Goal: Task Accomplishment & Management: Manage account settings

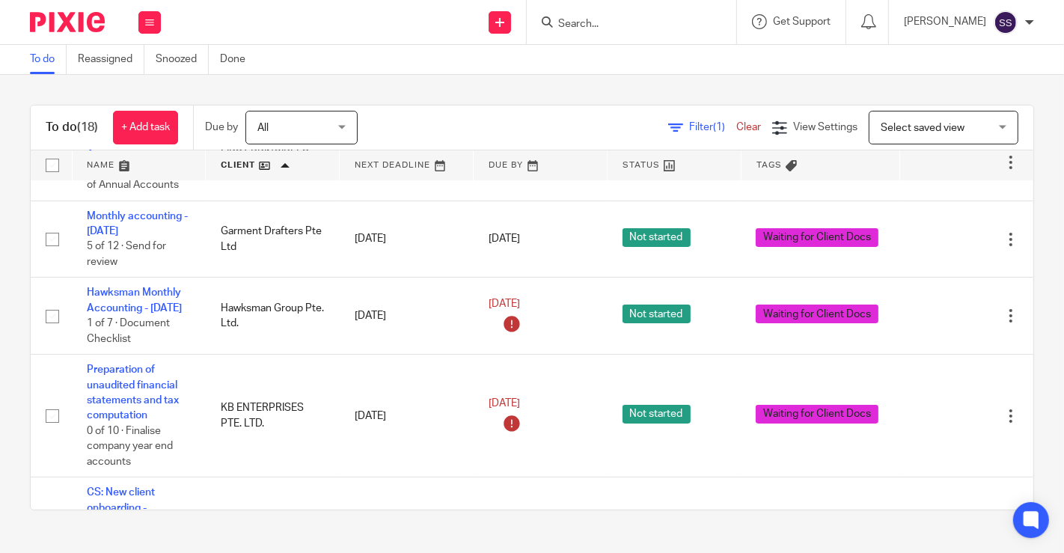
scroll to position [212, 0]
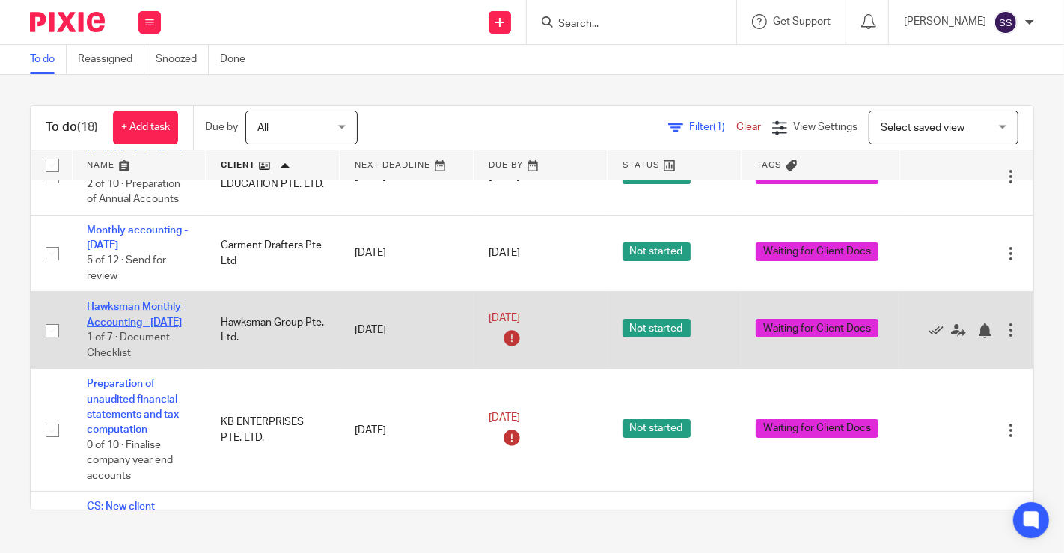
click at [155, 319] on link "Hawksman Monthly Accounting - [DATE]" at bounding box center [134, 313] width 95 height 25
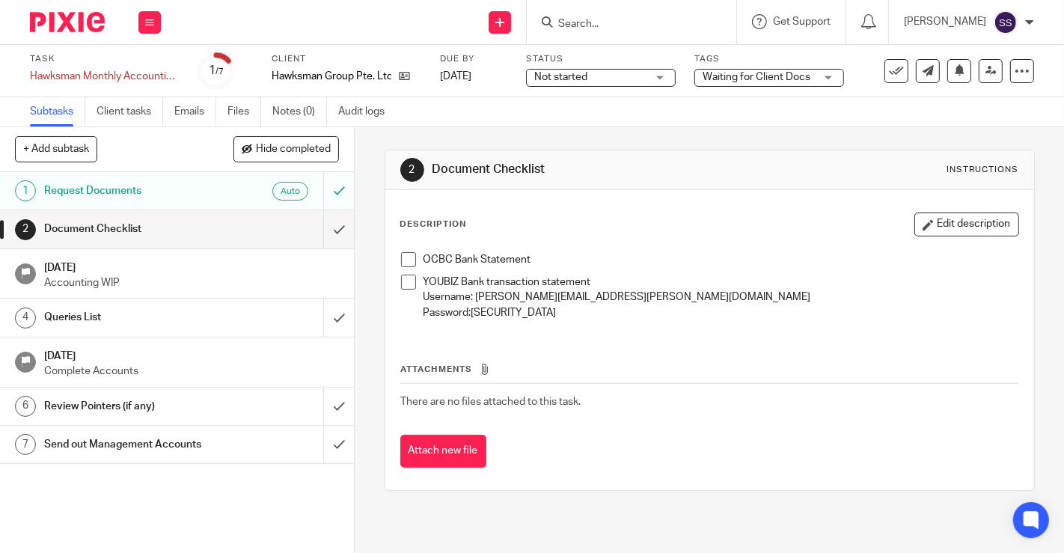
click at [743, 82] on span "Waiting for Client Docs" at bounding box center [756, 77] width 108 height 10
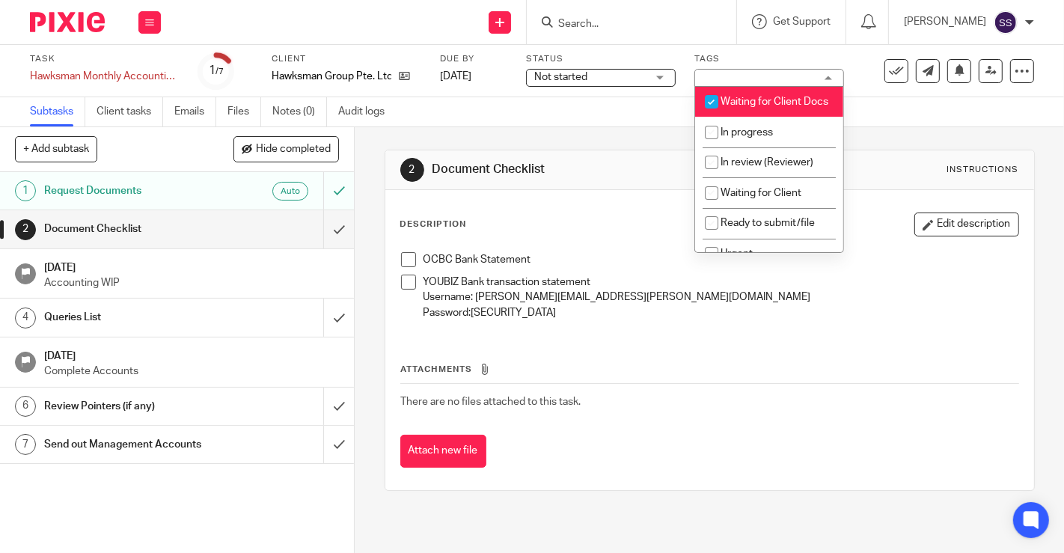
click at [733, 105] on span "Waiting for Client Docs" at bounding box center [774, 102] width 108 height 10
checkbox input "false"
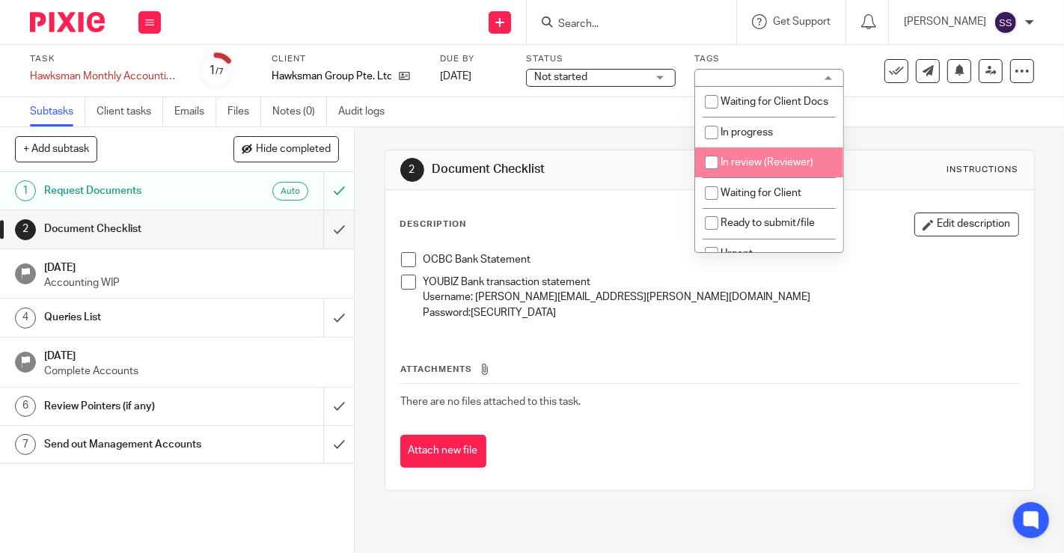
click at [769, 168] on span "In review (Reviewer)" at bounding box center [766, 162] width 93 height 10
checkbox input "true"
click at [401, 252] on span at bounding box center [408, 259] width 15 height 15
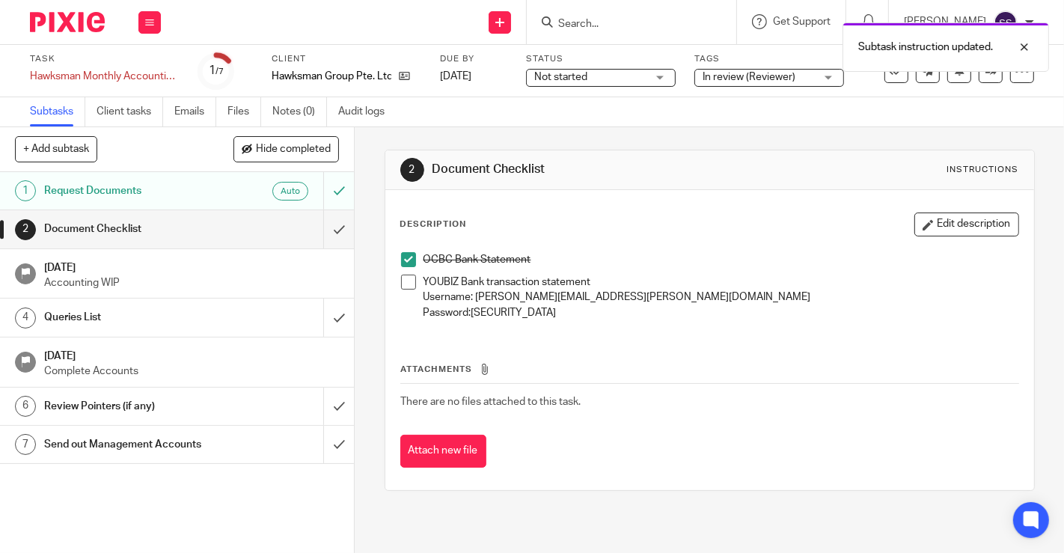
click at [404, 287] on span at bounding box center [408, 282] width 15 height 15
click at [323, 238] on input "submit" at bounding box center [177, 228] width 354 height 37
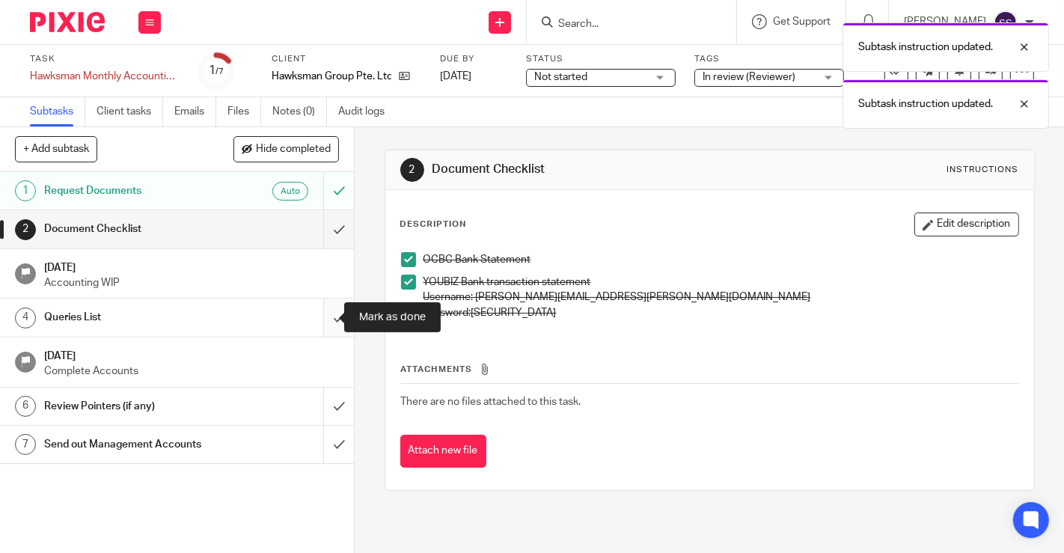
click at [322, 323] on input "submit" at bounding box center [177, 316] width 354 height 37
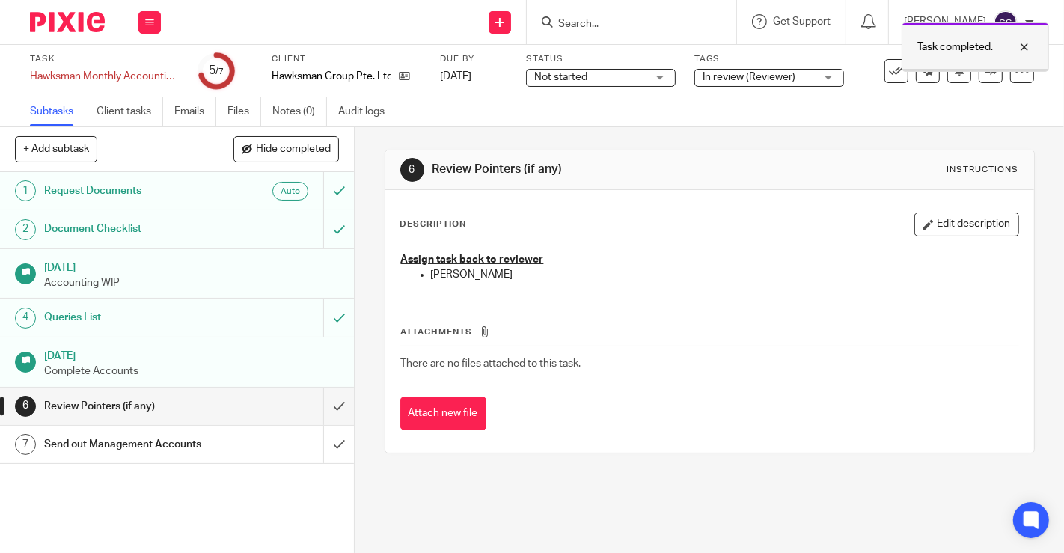
click at [1026, 44] on div at bounding box center [1013, 47] width 40 height 18
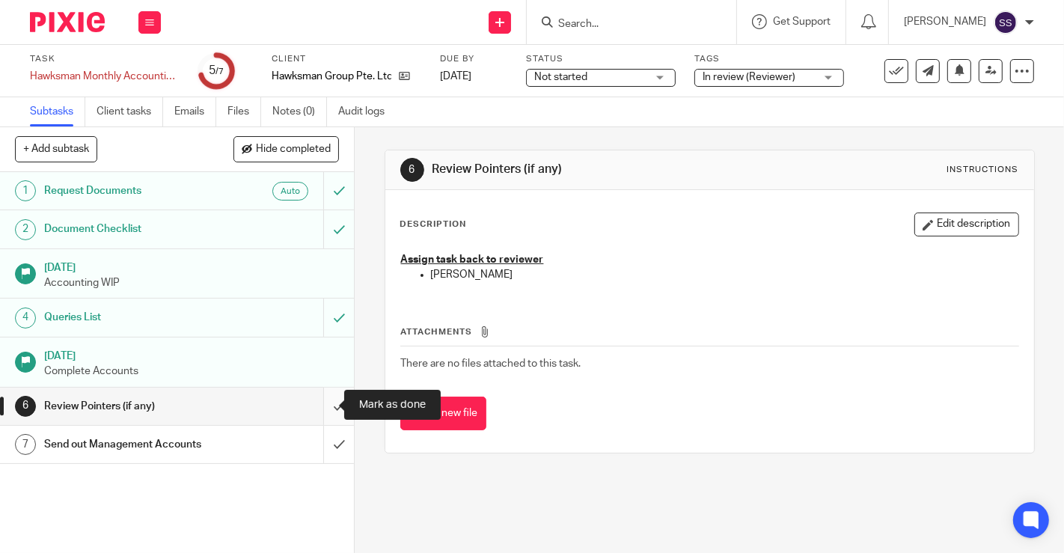
click at [329, 402] on input "submit" at bounding box center [177, 406] width 354 height 37
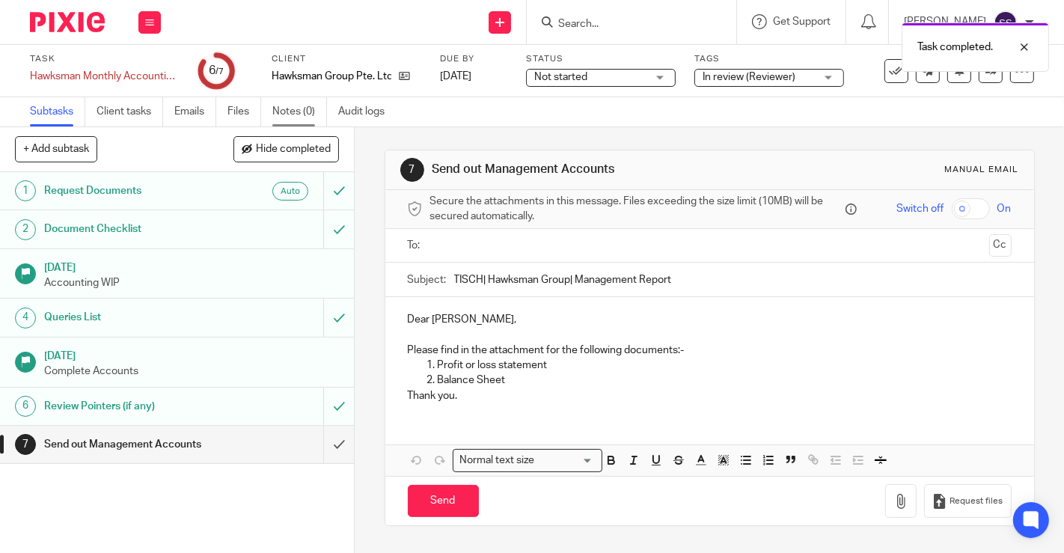
click at [278, 120] on link "Notes (0)" at bounding box center [299, 111] width 55 height 29
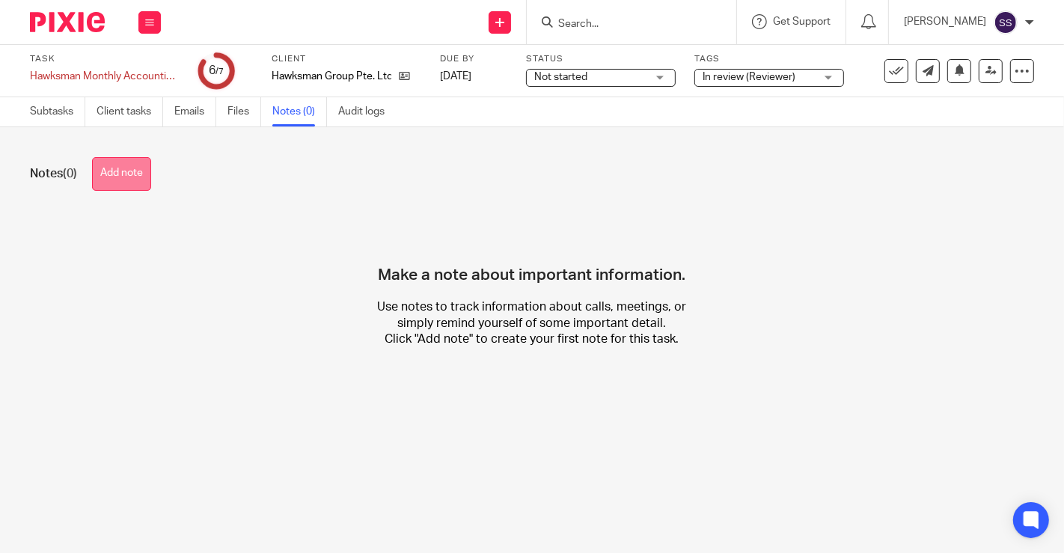
click at [117, 187] on button "Add note" at bounding box center [121, 174] width 59 height 34
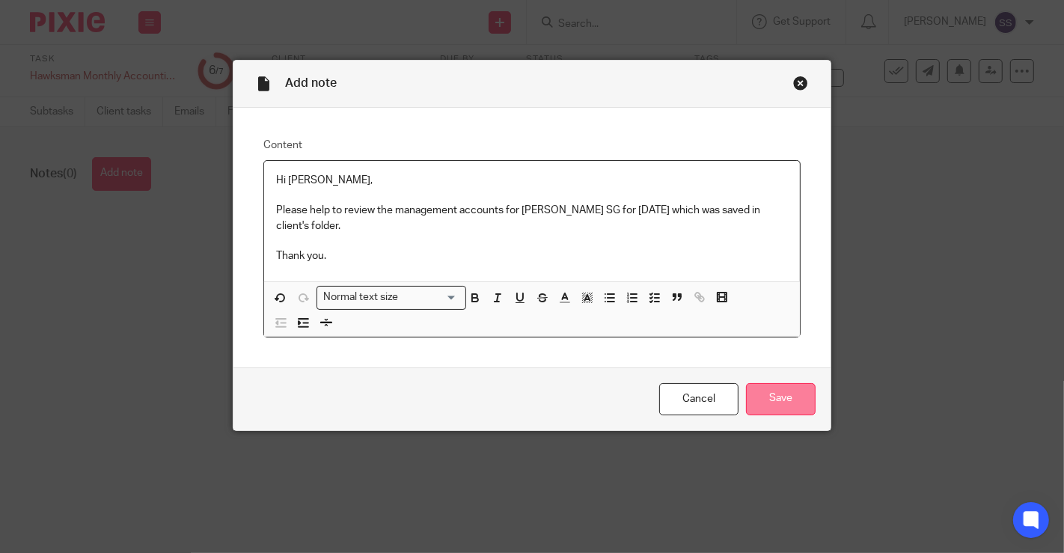
drag, startPoint x: 780, startPoint y: 396, endPoint x: 763, endPoint y: 394, distance: 17.4
click at [780, 396] on input "Save" at bounding box center [781, 399] width 70 height 32
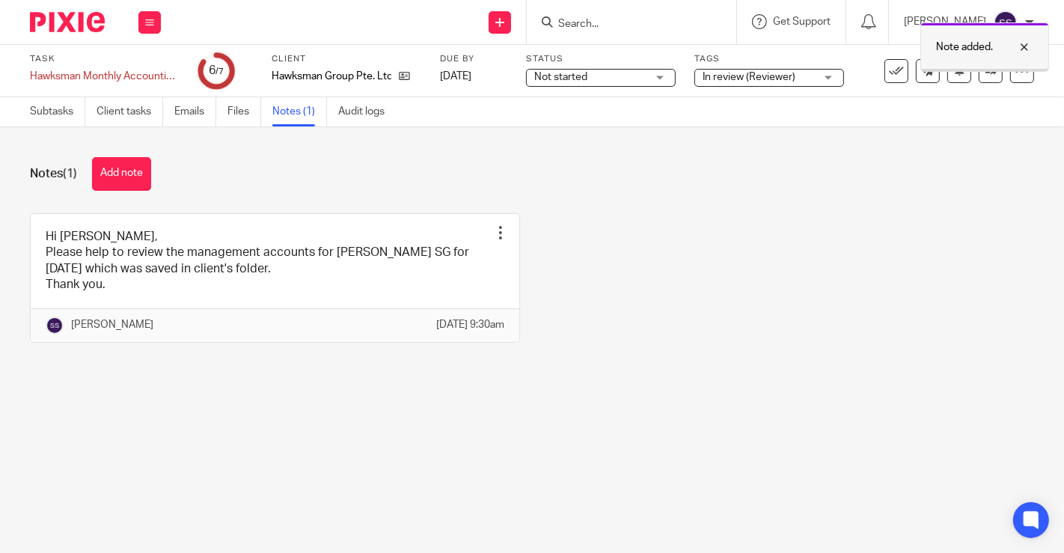
click at [1030, 44] on div at bounding box center [1013, 47] width 40 height 18
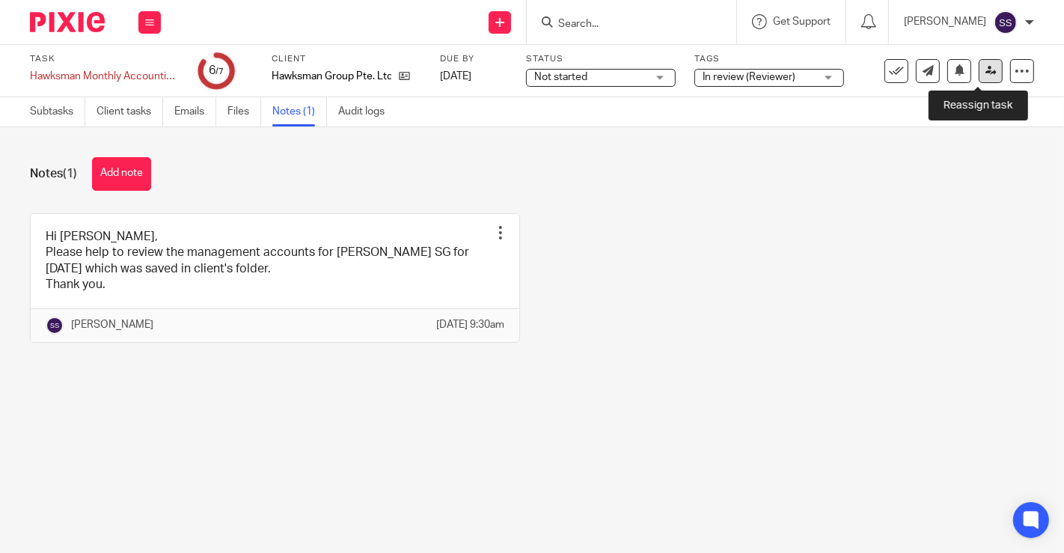
click at [985, 73] on icon at bounding box center [990, 70] width 11 height 11
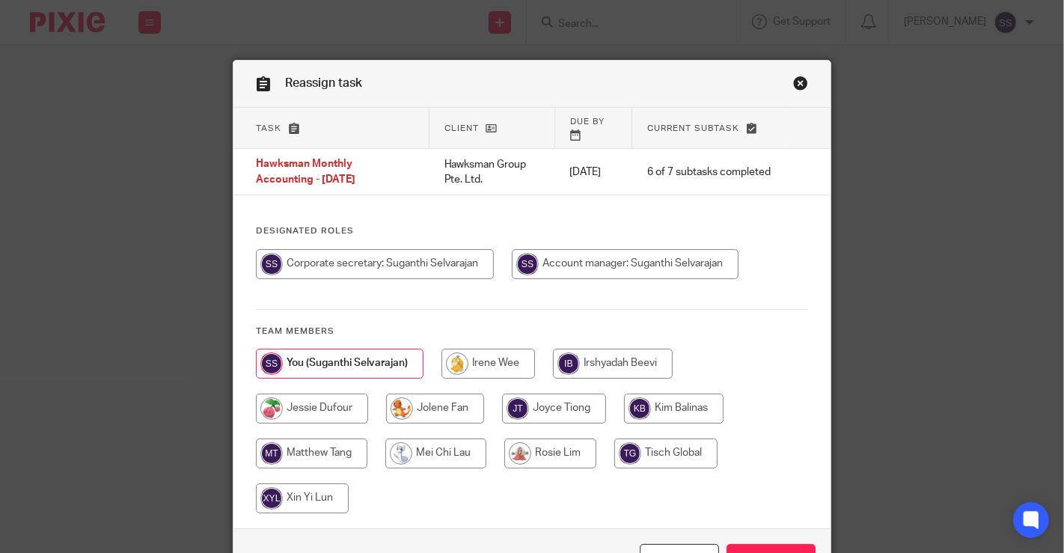
click at [303, 447] on input "radio" at bounding box center [311, 453] width 111 height 30
radio input "true"
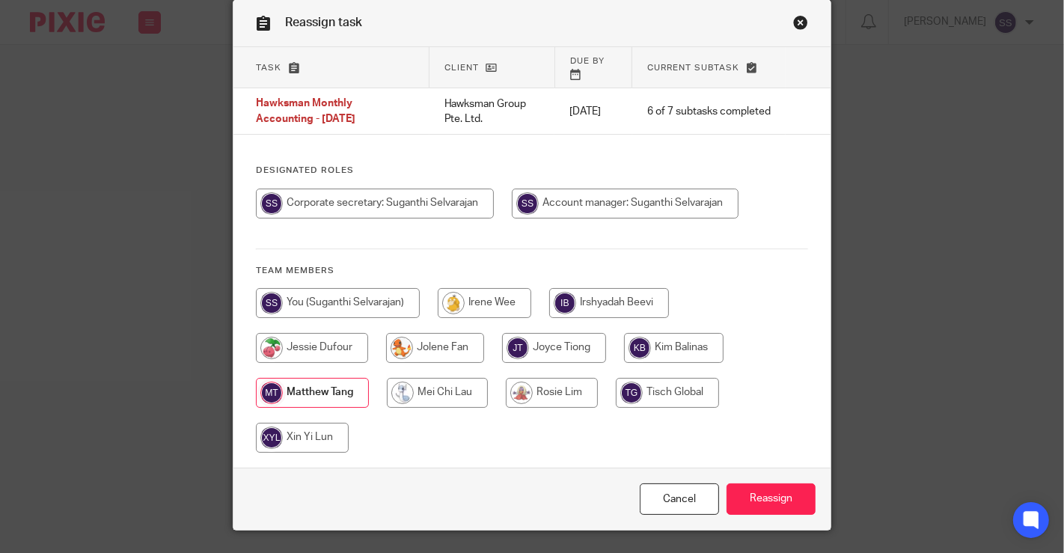
scroll to position [73, 0]
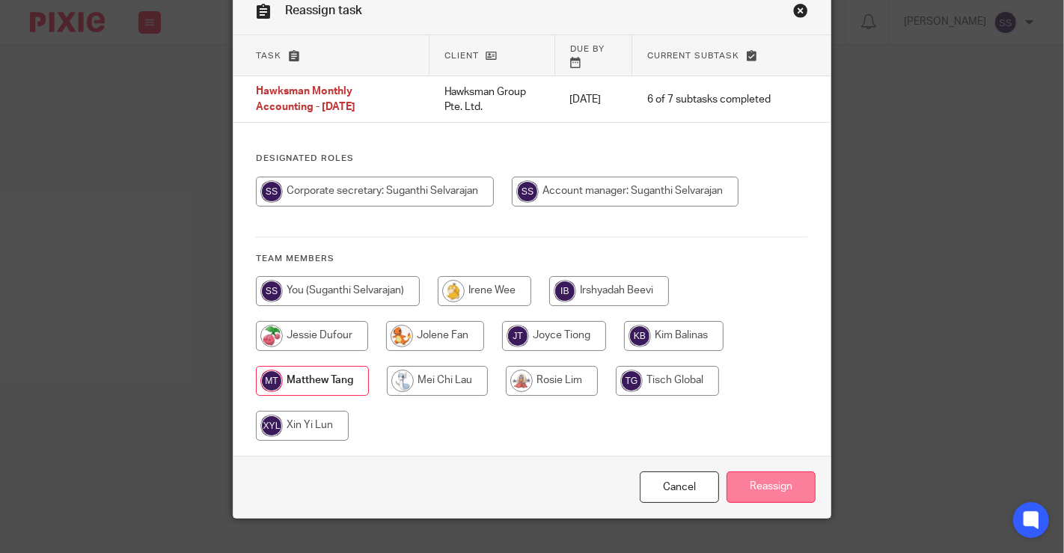
click at [756, 471] on input "Reassign" at bounding box center [770, 487] width 89 height 32
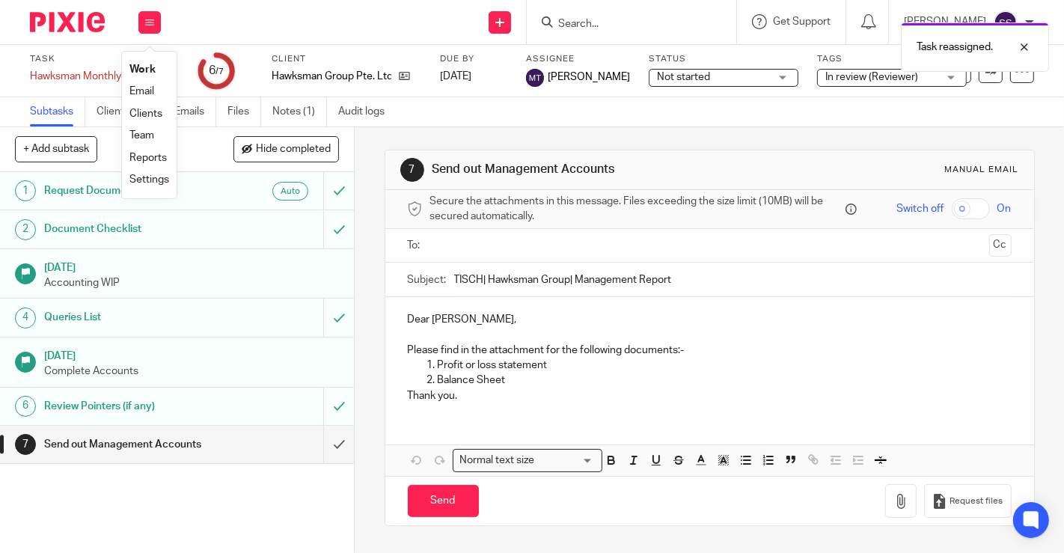
click at [147, 69] on link "Work" at bounding box center [142, 69] width 26 height 10
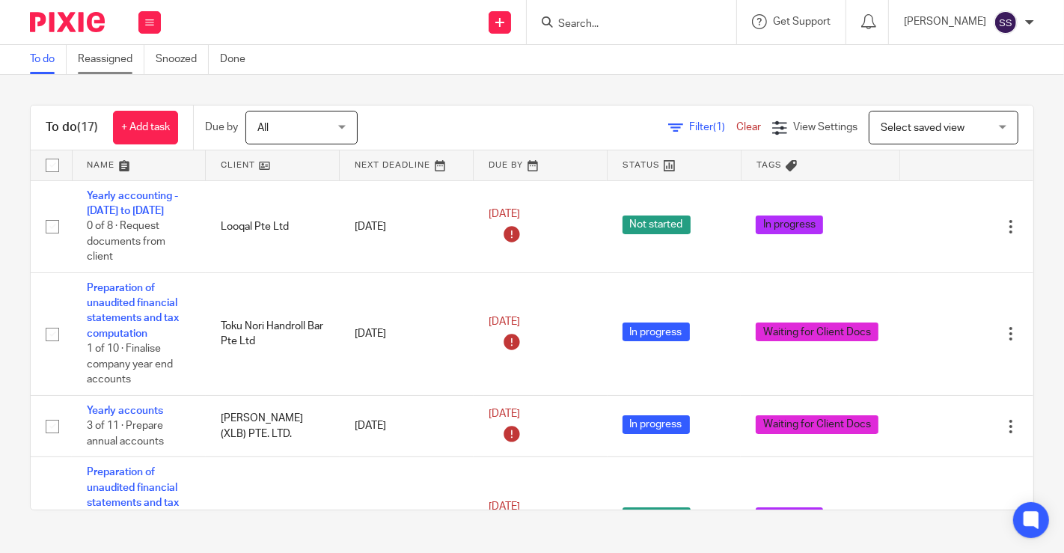
click at [137, 68] on link "Reassigned" at bounding box center [111, 59] width 67 height 29
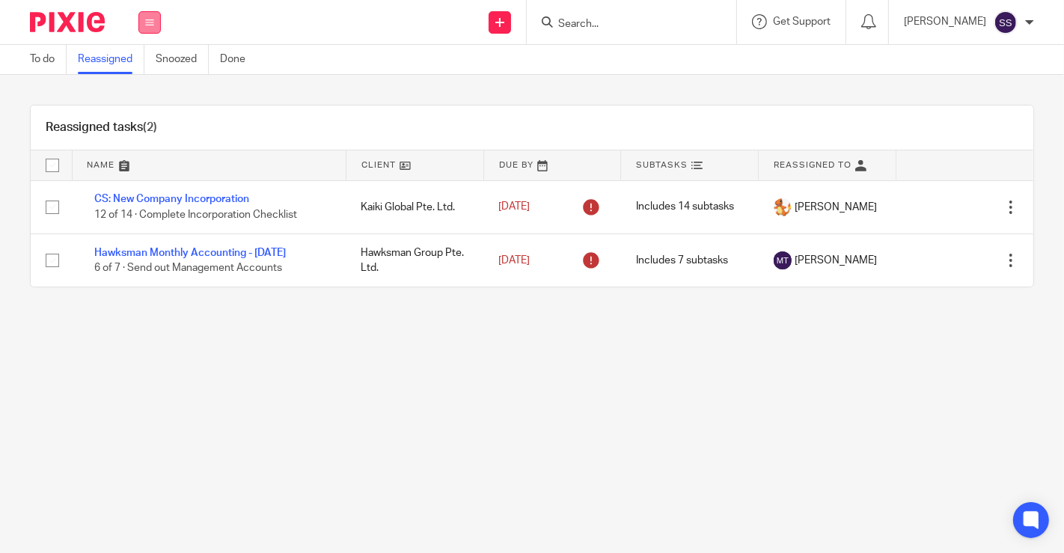
click at [149, 28] on button at bounding box center [149, 22] width 22 height 22
click at [141, 67] on link "Work" at bounding box center [142, 69] width 26 height 10
